Goal: Task Accomplishment & Management: Complete application form

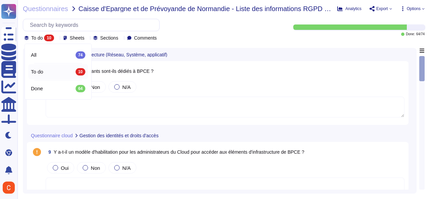
click at [134, 110] on textarea at bounding box center [225, 107] width 359 height 21
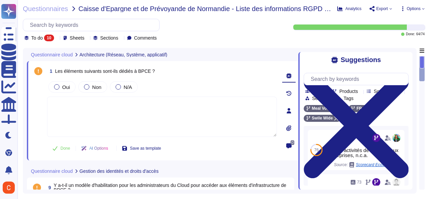
click at [201, 55] on div "Questionnaire cloud Architecture (Réseau, Système, applicatif)" at bounding box center [115, 54] width 177 height 13
click at [96, 107] on textarea at bounding box center [162, 117] width 230 height 40
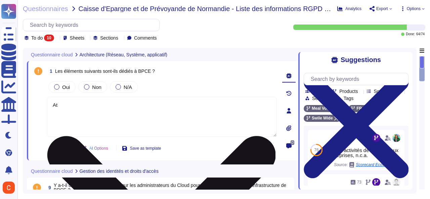
type textarea "A"
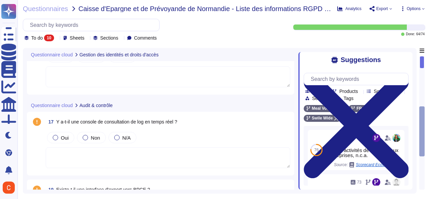
scroll to position [229, 0]
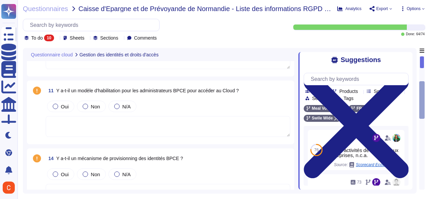
click at [57, 39] on icon at bounding box center [57, 39] width 0 height 0
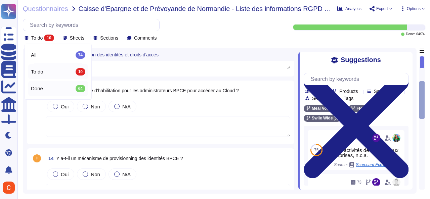
click at [64, 88] on div "Done 64" at bounding box center [58, 88] width 54 height 7
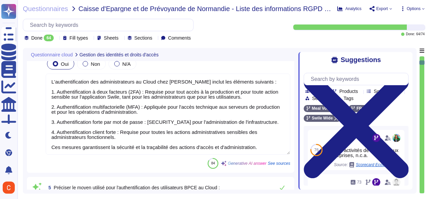
type textarea "L'authentification des administrateurs au Cloud chez [PERSON_NAME] inclut les é…"
type textarea "Lor ipsumdol s'ametconsectetura eli seddoeiusmod te incididuntutlab etdol ma al…"
type textarea "L'authentification du personnel interne du Cloud, y compris les développeurs, a…"
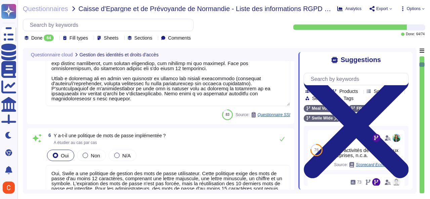
type textarea "Oui, Swile a une politique de gestion des mots de passe utilisateur. Cette poli…"
type textarea "Conformément à la politique « Identification et authentification » de Swile, le…"
type textarea "Oui, les identifiants sont uniques à chaque utilisateur, ce qui signifie qu'ils…"
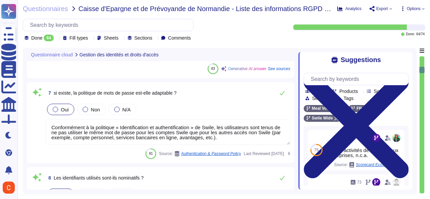
type textarea "Oui, Swile a mis en place un processus de revue des comptes privilégiés, qui in…"
type textarea "Quatre rôles sont définis dans l'application Swile : - Bénéficiaire (employés) …"
type textarea "Oui, il y a des traces sur les actions effectuées par les administrateurs. Tout…"
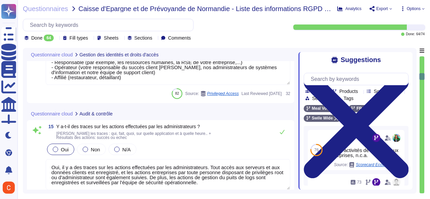
scroll to position [934, 0]
type textarea "Oui, il y a une gestion centralisée des logs pour l'infrastructure et les appli…"
type textarea "L'accès aux journaux est contrôlé et réservé aux administrateurs du cloud, selo…"
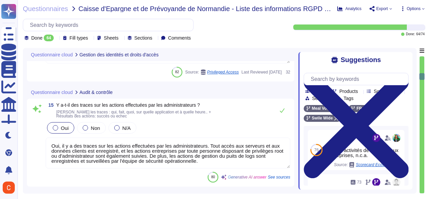
scroll to position [0, 0]
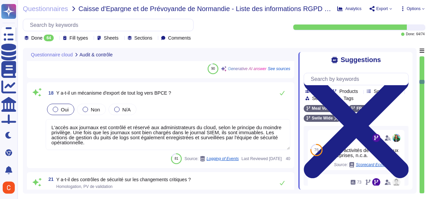
type textarea "Oui, Swile a mis en place des contrôles de sécurité sur les changements critiqu…"
type textarea "Lorem i dol si ametc adi elitseddo ei tempori utl etdoloremagnaa enimadminimv q…"
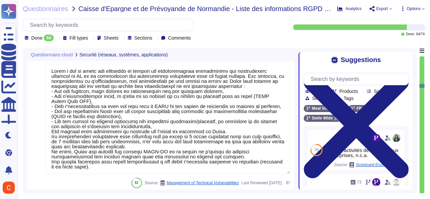
type textarea "Oui, [PERSON_NAME] s'engage à corriger les vulnérabilités identifiées dans des …"
type textarea "Oui, [PERSON_NAME] emploie plusieurs dispositifs de sécurité, notamment : - Un …"
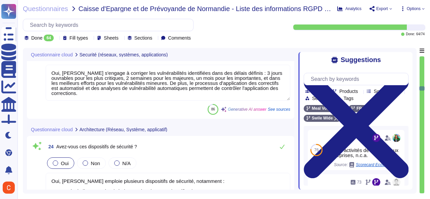
scroll to position [1607, 0]
type textarea "Oui, [PERSON_NAME] applique une démarche de sécurité dans ses développements. N…"
type textarea "Swile a mis en place une procédure de gestion des vulnérabilités qui inclut une…"
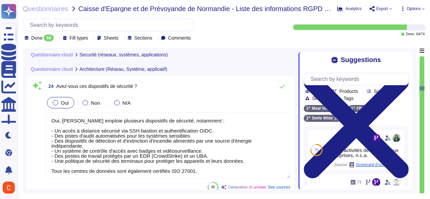
scroll to position [0, 0]
drag, startPoint x: 421, startPoint y: 88, endPoint x: 424, endPoint y: 180, distance: 92.1
click at [424, 180] on div at bounding box center [421, 125] width 5 height 138
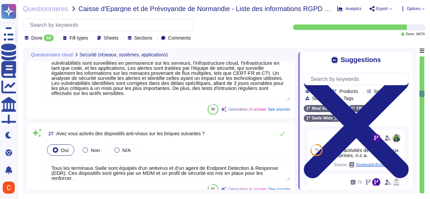
type textarea "[PERSON_NAME] propose un modèle vertueux où le succès commercial rime avec resp…"
type textarea "Oui, il y a une dissociation entre les environnements de production et hors pro…"
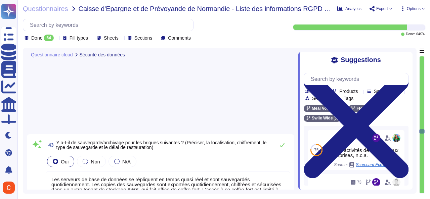
type textarea "Oui, [PERSON_NAME] fait appel à plusieurs sous-traitants pour fournir ses servi…"
type textarea "[PERSON_NAME] a contractualisé un niveau de sécurité élevé avec ses sous-traita…"
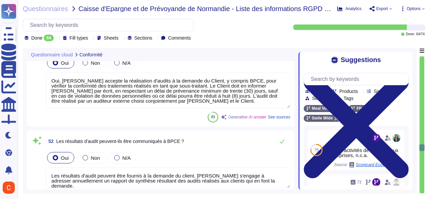
type textarea "Oui, [PERSON_NAME] accepte la réalisation d'audits à la demande du Client, y co…"
type textarea "Les résultats d'audit peuvent être fournis à la demande du client. [PERSON_NAME…"
type textarea "Nous ne sommes actuellement pas certifiés ISO ou équivalents. Cependant, tous n…"
type textarea "Oui, [PERSON_NAME] a mis en œuvre un plan de continuité des activités, basé sur…"
type textarea "[PERSON_NAME] Sustainable Business Manager [EMAIL_ADDRESS][DOMAIN_NAME]"
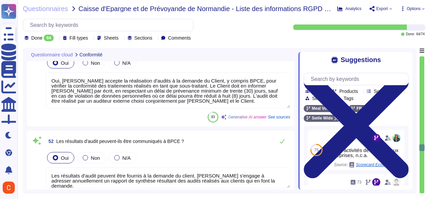
type textarea "Oui, le plan de continuité des activités (PCA) est testé annuellement."
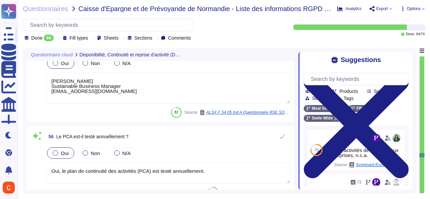
type textarea "La documentation PCA est mise à jour si nécessaire pour traiter des évolutions …"
type textarea "Lorem i dol si ametc adi elitseddo ei tempori utl etdoloremagnaa enimadminimv q…"
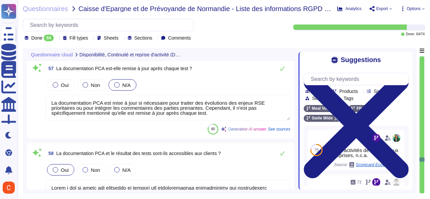
type textarea "- Lo ipsumdolor Sitam consect ad elitseddoei temporinc u labo etd magnaal en ad…"
type textarea "Le RTO défini par [PERSON_NAME] est inférieur à 72 heures."
type textarea "Le RPO défini par [PERSON_NAME] est inférieur à 24 heures, ce qui signifie que …"
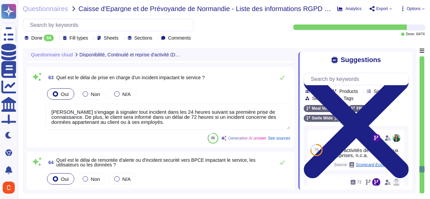
type textarea "Lorem i dol si ametc adipiscin elitse do eiusmodtemp inci utlabore et dolorema …"
type textarea "[PERSON_NAME] s'engage à signaler tout incident dans les 24 heures suivant sa p…"
type textarea "Swile vous signalera tout incident dans les 24 heures suivant sa première prise…"
type textarea "[PERSON_NAME] s'engage à respecter les niveaux SLA suivants : - 99,5 % pour l'e…"
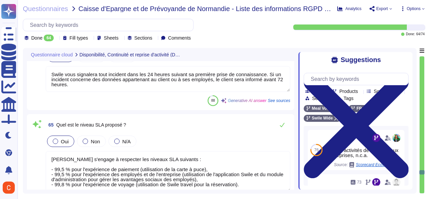
type textarea "Oui, [PERSON_NAME] s'engage, à l'échéance du contrat, à détruire les données pe…"
type textarea "[PERSON_NAME] s'engage à fournir un certificat de destruction des données perso…"
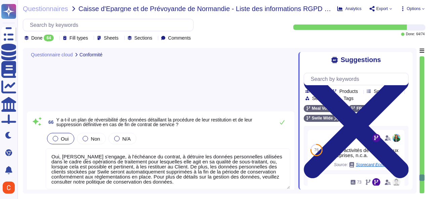
type textarea "Lorem ips dolorsitamet consecte a el seddoeiusm tem incidid utlaboreetdo ma ali…"
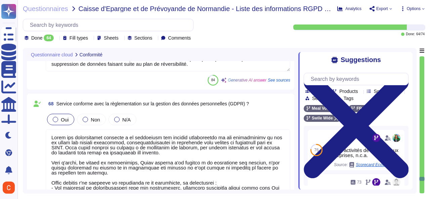
type textarea "Oui, [PERSON_NAME] a désigné un DPO, [PERSON_NAME], qui est en mesure de répond…"
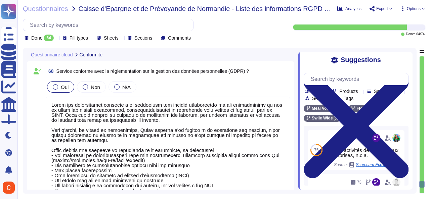
type textarea "Nous ne traitons jamais le numéro complet de la carte Swile, car Swile n'est pa…"
type textarea "Swile propose une plateforme SaaS mutualisée à ses clients, les données sont sé…"
type textarea "Le dossier de réponse et chaque livrable devra être décrit de manière détaillée."
type textarea "[PERSON_NAME] dispose d'une politique de gestion des risques dans sa politique …"
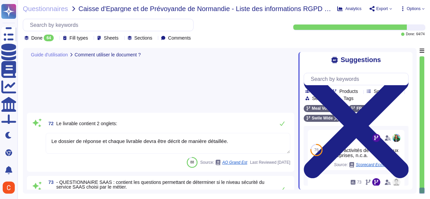
type textarea "Le présent document a vocation à permettre au candidat de préciser tous les ren…"
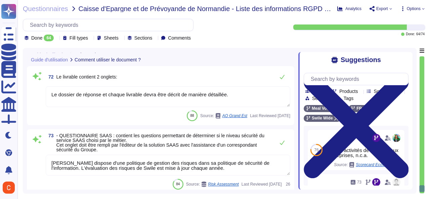
type textarea "Swile propose une plateforme SaaS mutualisée à ses clients, les données sont sé…"
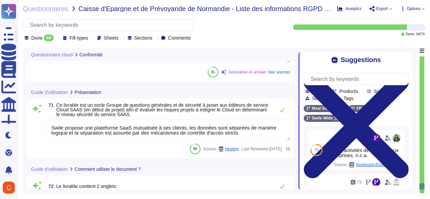
type textarea "Oui, [PERSON_NAME] a désigné un DPO, [PERSON_NAME], qui est en mesure de répond…"
type textarea "Nous ne traitons jamais le numéro complet de la carte Swile, car Swile n'est pa…"
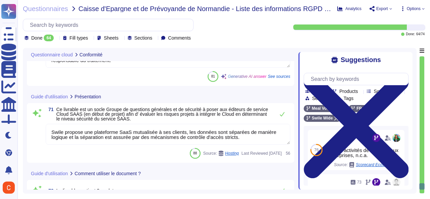
type textarea "Lorem ips dolorsitamet consecte a el seddoeiusm tem incidid utlaboreetdo ma ali…"
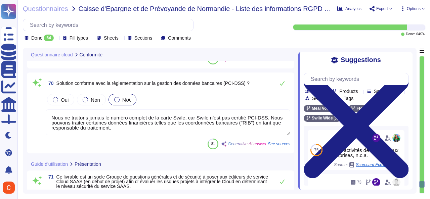
scroll to position [6135, 0]
click at [112, 124] on textarea "Nous ne traitons jamais le numéro complet de la carte Swile, car Swile n'est pa…" at bounding box center [168, 122] width 245 height 26
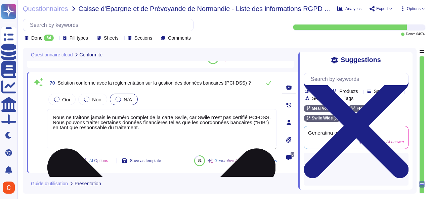
click at [112, 124] on textarea "Nous ne traitons jamais le numéro complet de la carte Swile, car Swile n'est pa…" at bounding box center [162, 129] width 230 height 40
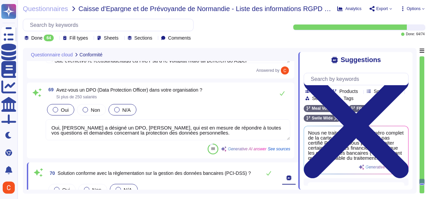
scroll to position [6034, 0]
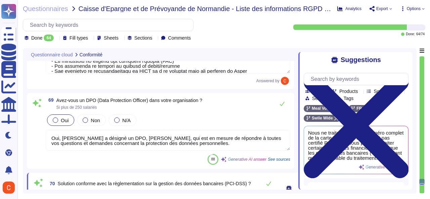
click at [129, 139] on textarea "Oui, [PERSON_NAME] a désigné un DPO, [PERSON_NAME], qui est en mesure de répond…" at bounding box center [168, 140] width 245 height 21
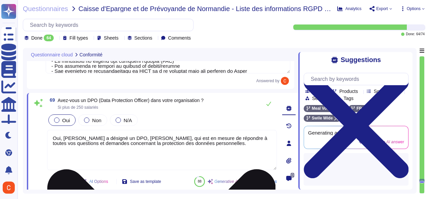
click at [129, 139] on textarea "Oui, [PERSON_NAME] a désigné un DPO, [PERSON_NAME], qui est en mesure de répond…" at bounding box center [162, 150] width 230 height 40
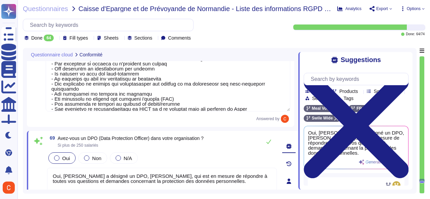
type textarea "[PERSON_NAME] s'engage à fournir un certificat de destruction des données perso…"
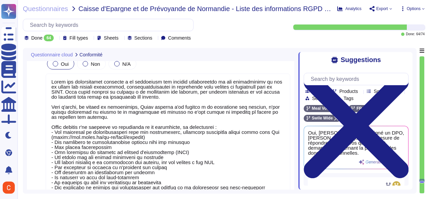
type textarea "Oui, [PERSON_NAME] s'engage, à l'échéance du contrat, à détruire les données pe…"
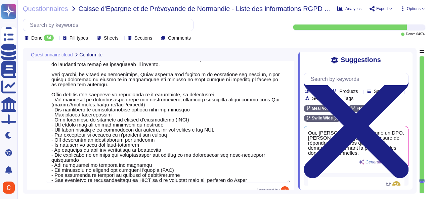
scroll to position [5919, 0]
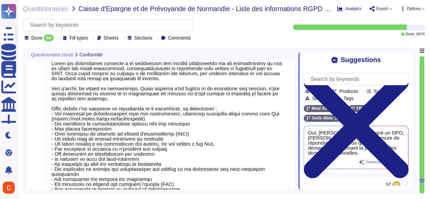
drag, startPoint x: 267, startPoint y: 175, endPoint x: 48, endPoint y: 46, distance: 253.7
click at [48, 46] on div "Questionnaires Caisse d'Epargne et de Prévoyande de Normandie - Liste des infor…" at bounding box center [223, 99] width 413 height 199
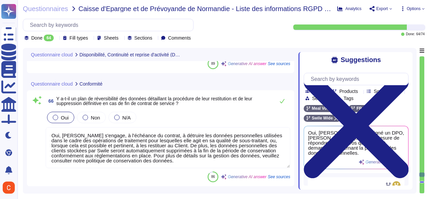
type textarea "Swile vous signalera tout incident dans les 24 heures suivant sa première prise…"
type textarea "[PERSON_NAME] s'engage à respecter les niveaux SLA suivants : - 99,5 % pour l'e…"
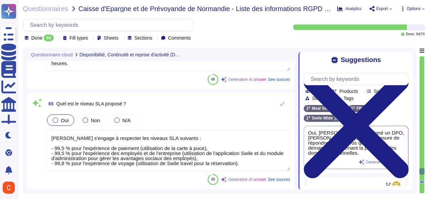
type textarea "Lorem i dol si ametc adipiscin elitse do eiusmodtemp inci utlabore et dolorema …"
type textarea "[PERSON_NAME] s'engage à signaler tout incident dans les 24 heures suivant sa p…"
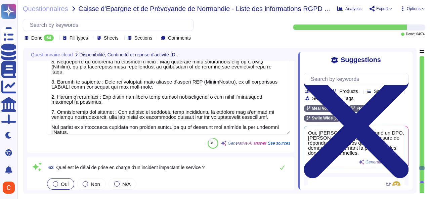
type textarea "Le RPO défini par [PERSON_NAME] est inférieur à 24 heures, ce qui signifie que …"
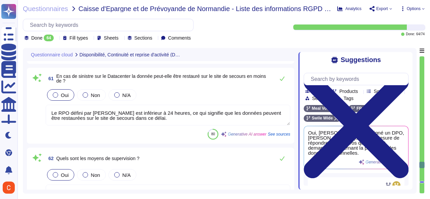
type textarea "- Lo ipsumdolor Sitam consect ad elitseddoei temporinc u labo etd magnaal en ad…"
type textarea "Le RTO défini par [PERSON_NAME] est inférieur à 72 heures."
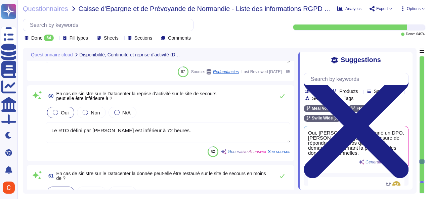
type textarea "Lorem i dol si ametc adi elitseddo ei tempori utl etdoloremagnaa enimadminimv q…"
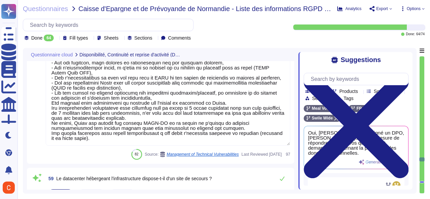
type textarea "Oui, le plan de continuité des activités (PCA) est testé annuellement."
type textarea "La documentation PCA est mise à jour si nécessaire pour traiter des évolutions …"
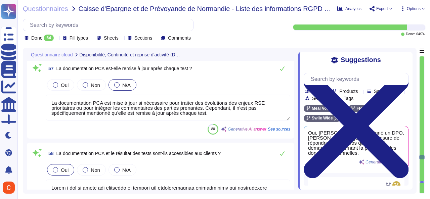
type textarea "[PERSON_NAME] Sustainable Business Manager [EMAIL_ADDRESS][DOMAIN_NAME]"
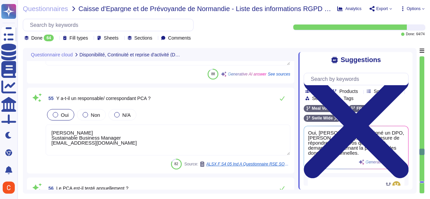
type textarea "Oui, [PERSON_NAME] a mis en œuvre un plan de continuité des activités, basé sur…"
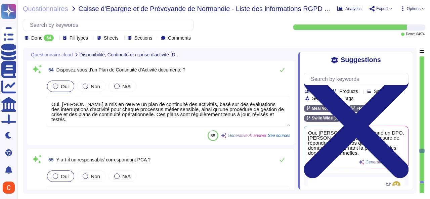
click at [175, 108] on textarea "Oui, [PERSON_NAME] a mis en œuvre un plan de continuité des activités, basé sur…" at bounding box center [168, 111] width 245 height 31
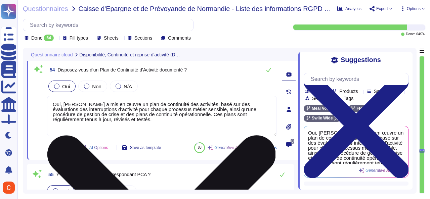
scroll to position [403, 0]
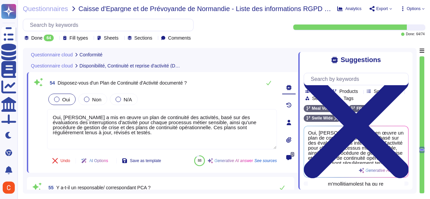
type textarea "Oui, [PERSON_NAME] accepte la réalisation d'audits à la demande du Client, y co…"
type textarea "Les résultats d'audit peuvent être fournis à la demande du client. [PERSON_NAME…"
type textarea "Nous ne sommes actuellement pas certifiés ISO ou équivalents. Cependant, tous n…"
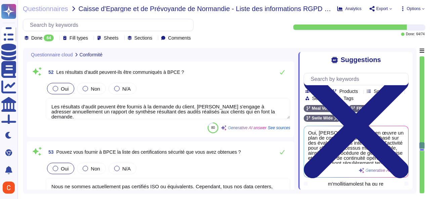
type textarea "[PERSON_NAME] et j’ai un avec un candidat à ce poste."
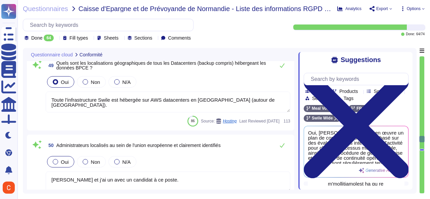
type textarea "[PERSON_NAME] a contractualisé un niveau de sécurité élevé avec ses sous-traita…"
type textarea "Oui, [PERSON_NAME] dispose d'une politique de sécurité de l'information qui inc…"
type textarea "Toute l'infrastructure Swile est hébergée sur AWS datacenters en [GEOGRAPHIC_DA…"
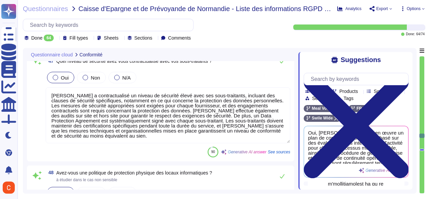
type textarea "Oui, [PERSON_NAME] fait appel à plusieurs sous-traitants pour fournir ses servi…"
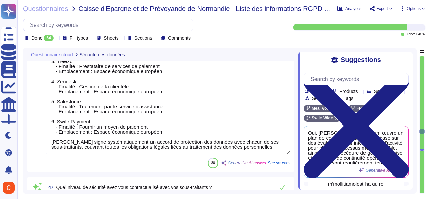
type textarea "Les serveurs de base de données se répliquent en temps quasi réel et sont sauve…"
type textarea "Non, il n'est pas possible de supprimer les sauvegardes ou archivages à la dema…"
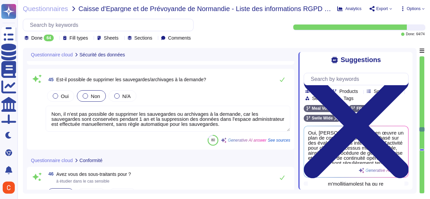
scroll to position [3448, 0]
type textarea "Oui, nous assurons le cloisonnement logique des données clients. Les données so…"
type textarea "Nous assurons le cloisonnement logique des données clients grâce à des mécanism…"
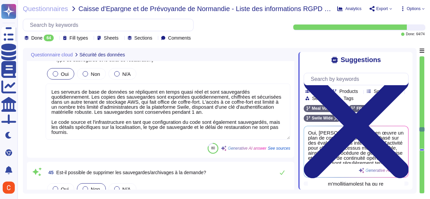
scroll to position [0, 0]
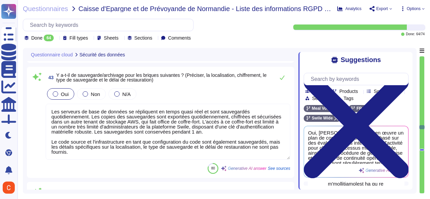
type textarea "Les données sont chiffrées en transit dans TLS 1.3 et au repos à l'aide de la n…"
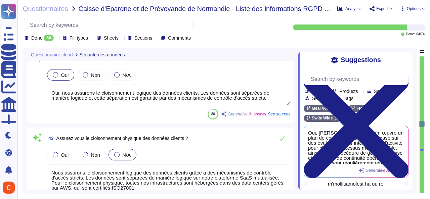
type textarea "Nous procédons à des tests uniquement sur des données générées et nous fourniss…"
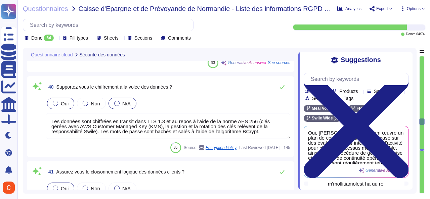
type textarea "Lorem ips do sitam consectet adipisc elit seddoeiu tem incidid, utlaboree : 4. …"
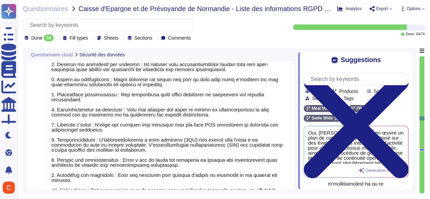
type textarea "Les clés sont gérées par [PERSON_NAME]. La durée de vie des secrets générés et …"
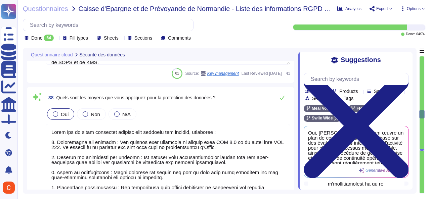
type textarea "Les journaux sont conservés dans un environnement en lecture seule, ce qui cont…"
type textarea "Oui, l'intégrité des journaux est protégée une fois qu'ils sont chargés dans le…"
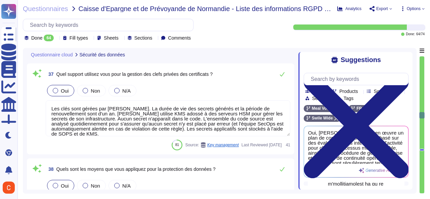
scroll to position [2742, 0]
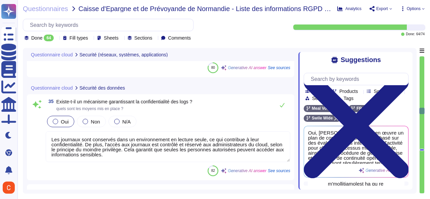
type textarea "Oui, [PERSON_NAME] dispose d'un processus d'effacement sécurisé des données par…"
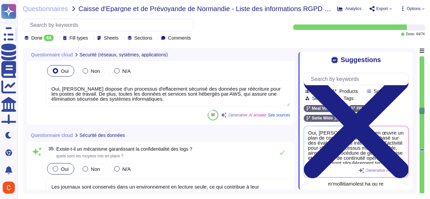
scroll to position [2439, 0]
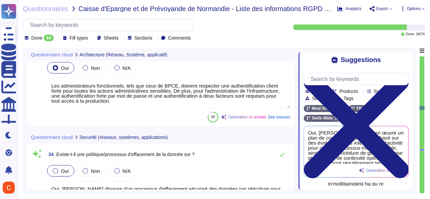
type textarea "Oui, il y a une dissociation entre les environnements de production et hors pro…"
type textarea "Swile utilise des contrôles d'accès stricts basés sur les rôles des utilisateur…"
type textarea "Les administrateurs fonctionnels, tels que ceux de BPCE, doivent respecter une …"
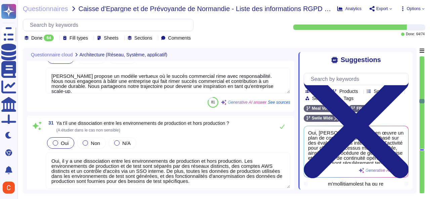
type textarea "[PERSON_NAME] propose un modèle vertueux où le succès commercial rime avec resp…"
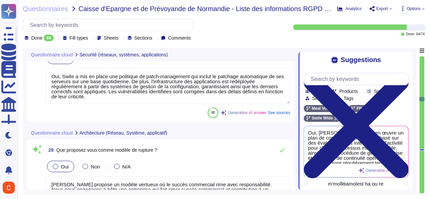
scroll to position [2070, 0]
type textarea "Swile a mis en place une procédure de gestion des vulnérabilités qui inclut une…"
type textarea "Tous les terminaux Swile sont équipés d'un antivirus et d'un agent de Endpoint …"
type textarea "Oui, Swile a mis en place une politique de patch-management qui inclut le patch…"
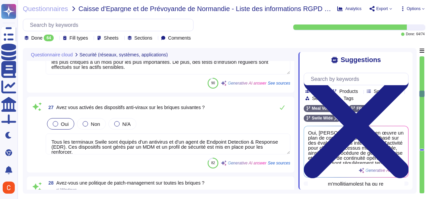
type textarea "Oui, [PERSON_NAME] applique une démarche de sécurité dans ses développements. N…"
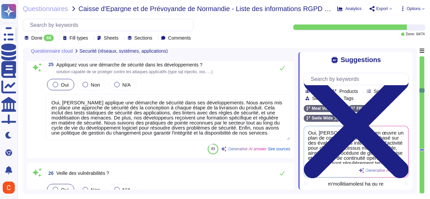
type textarea "Oui, [PERSON_NAME] emploie plusieurs dispositifs de sécurité, notamment : - Un …"
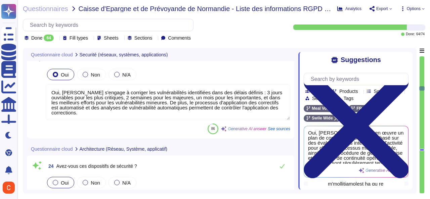
type textarea "Lorem i dol si ametc adi elitseddo ei tempori utl etdoloremagnaa enimadminimv q…"
type textarea "Oui, [PERSON_NAME] s'engage à corriger les vulnérabilités identifiées dans des …"
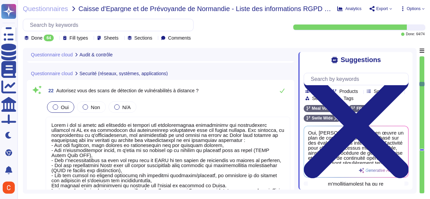
type textarea "L'accès aux journaux est contrôlé et réservé aux administrateurs du cloud, selo…"
type textarea "Oui, Swile a mis en place des contrôles de sécurité sur les changements critiqu…"
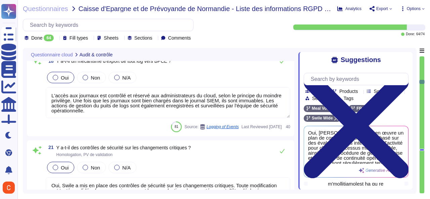
type textarea "Oui, il y a des traces sur les actions effectuées par les administrateurs. Tout…"
type textarea "Oui, il y a une gestion centralisée des logs pour l'infrastructure et les appli…"
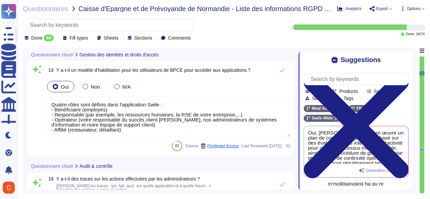
scroll to position [826, 0]
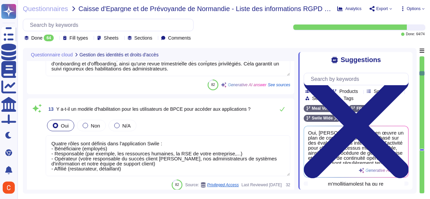
type textarea "Conformément à la politique « Identification et authentification » de Swile, le…"
type textarea "Oui, les identifiants sont uniques à chaque utilisateur, ce qui signifie qu'ils…"
type textarea "Oui, Swile a mis en place un processus de revue des comptes privilégiés, qui in…"
type textarea "Quatre rôles sont définis dans l'application Swile : - Bénéficiaire (employés) …"
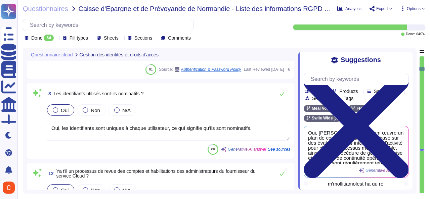
type textarea "Lor ipsumdol s'ametconsectetura eli seddoeiusmod te incididuntutlab etdol ma al…"
type textarea "Oui, Swile a une politique de gestion des mots de passe utilisateur. Cette poli…"
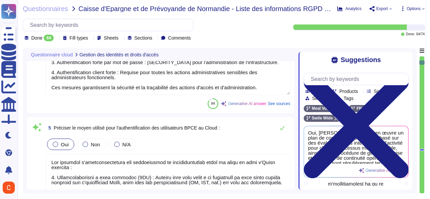
type textarea "L'authentification du personnel interne du Cloud, y compris les développeurs, a…"
type textarea "L'authentification des administrateurs au Cloud chez [PERSON_NAME] inclut les é…"
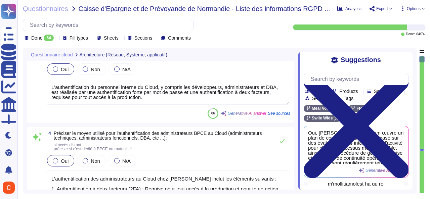
type textarea "Oui, le réseau d'administration est séparé du réseau de production. L'administr…"
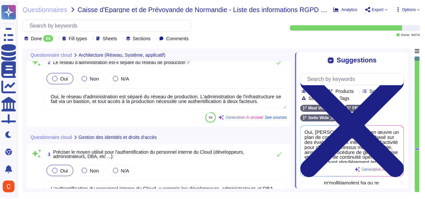
scroll to position [0, 0]
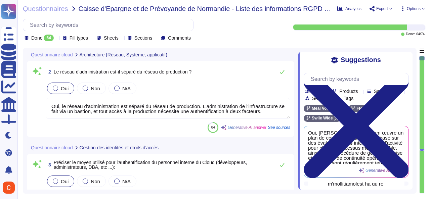
click at [56, 39] on icon at bounding box center [56, 39] width 0 height 0
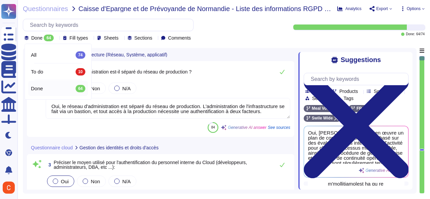
click at [56, 40] on div at bounding box center [56, 38] width 0 height 5
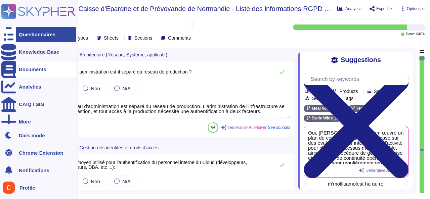
click at [28, 66] on div "Documents" at bounding box center [38, 69] width 75 height 15
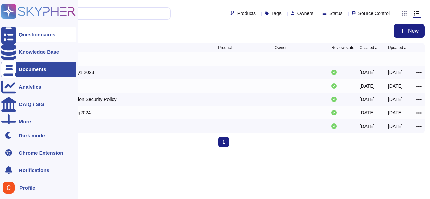
click at [31, 31] on div "Questionnaires" at bounding box center [38, 34] width 75 height 15
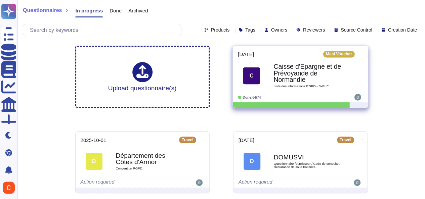
click at [313, 68] on b "Caisse d'Epargne et de Prévoyande de Normandie" at bounding box center [308, 73] width 68 height 19
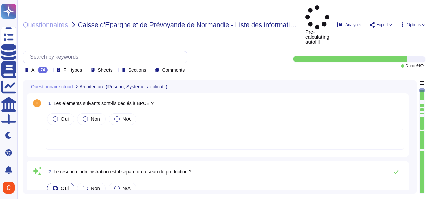
type textarea "Oui, le réseau d'administration est séparé du réseau de production. L'administr…"
type textarea "L'authentification du personnel interne du Cloud, y compris les développeurs, a…"
type textarea "L'authentification des administrateurs au Cloud chez [PERSON_NAME] inclut les é…"
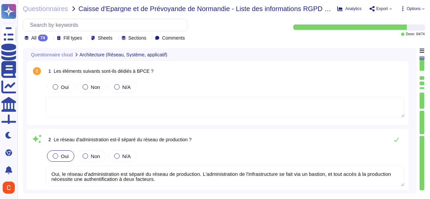
click at [82, 38] on span "Fill types" at bounding box center [73, 38] width 18 height 5
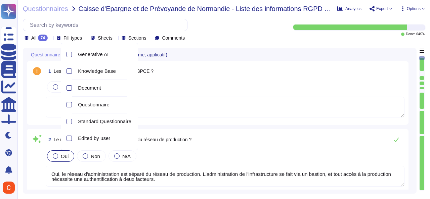
click at [82, 38] on span "Fill types" at bounding box center [73, 38] width 18 height 5
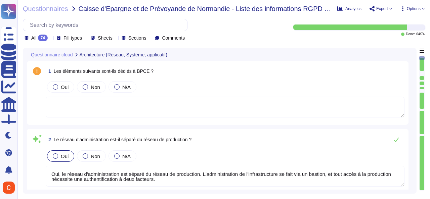
click at [112, 38] on span "Sheets" at bounding box center [105, 38] width 15 height 5
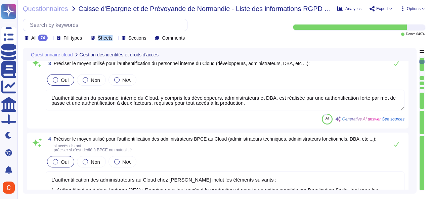
type textarea "Lor ipsumdol s'ametconsectetura eli seddoeiusmod te incididuntutlab etdol ma al…"
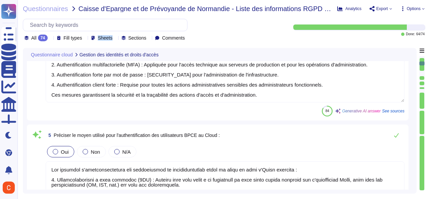
type textarea "Oui, Swile a une politique de gestion des mots de passe utilisateur. Cette poli…"
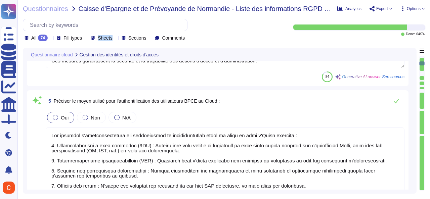
type textarea "Conformément à la politique « Identification et authentification » de Swile, le…"
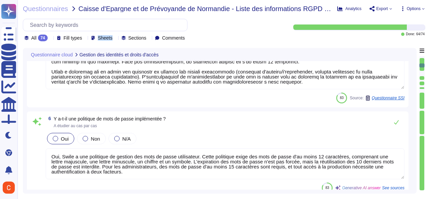
type textarea "Oui, les identifiants sont uniques à chaque utilisateur, ce qui signifie qu'ils…"
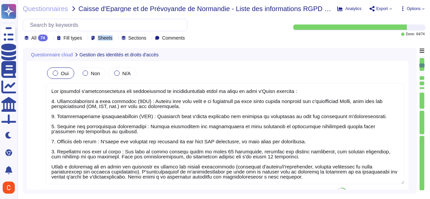
scroll to position [370, 0]
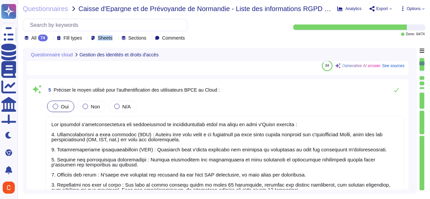
type textarea "L'authentification du personnel interne du Cloud, y compris les développeurs, a…"
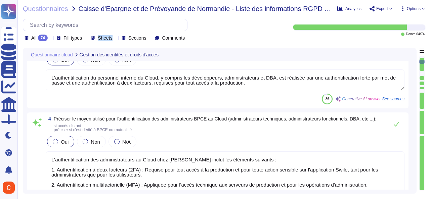
scroll to position [168, 0]
